Goal: Information Seeking & Learning: Learn about a topic

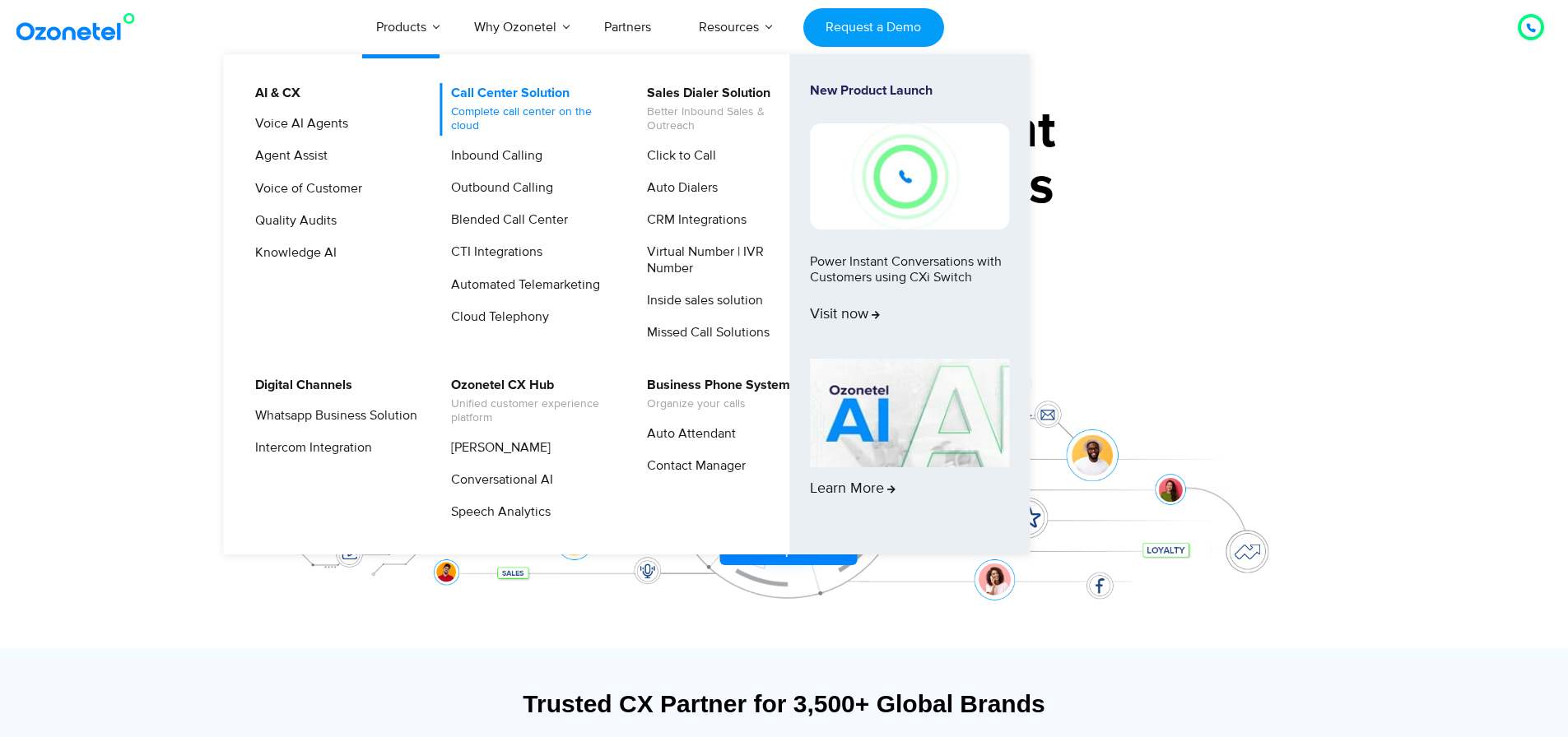
click at [531, 93] on link "Call Center Solution Complete call center on the cloud" at bounding box center [528, 108] width 175 height 52
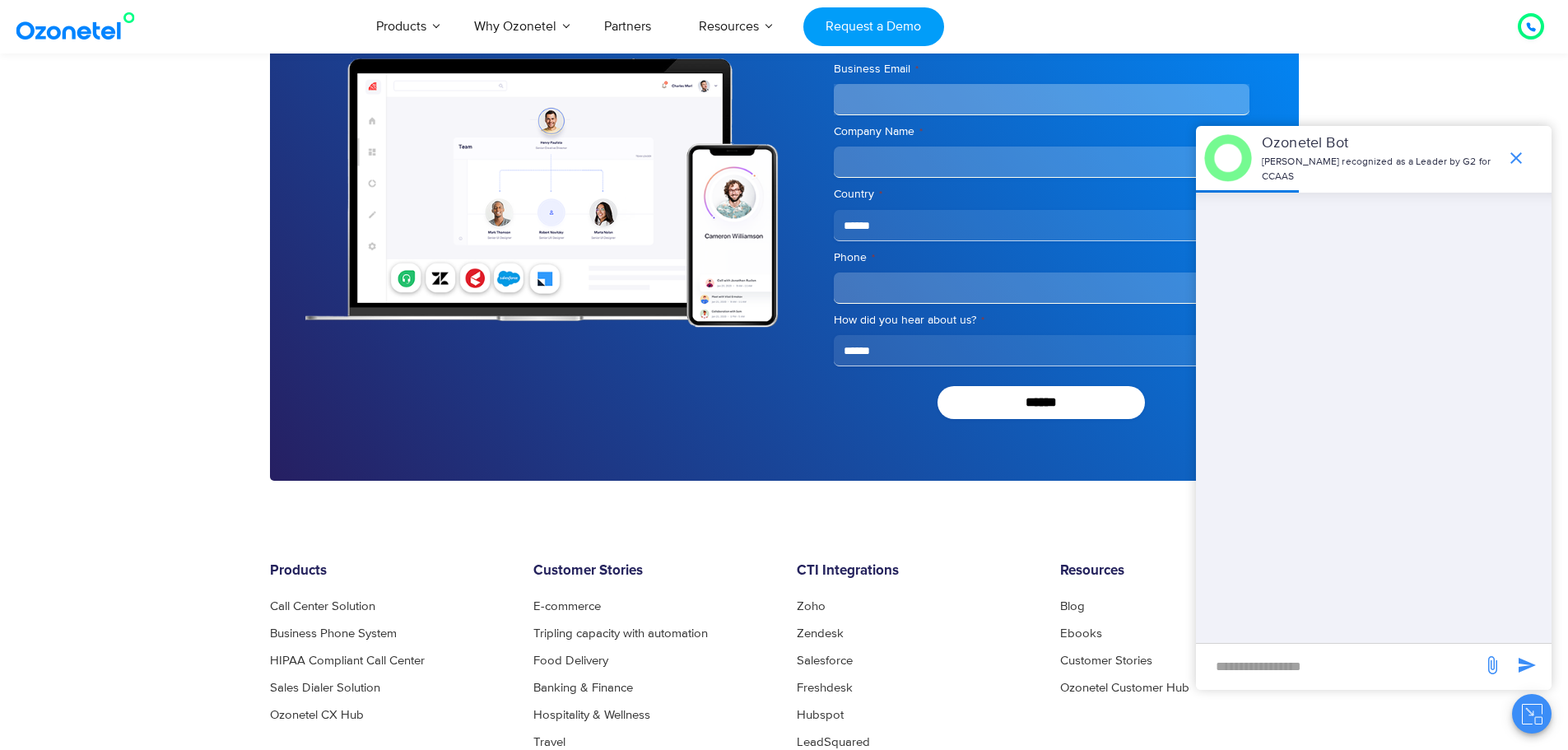
scroll to position [6501, 0]
